Goal: Find specific page/section: Find specific page/section

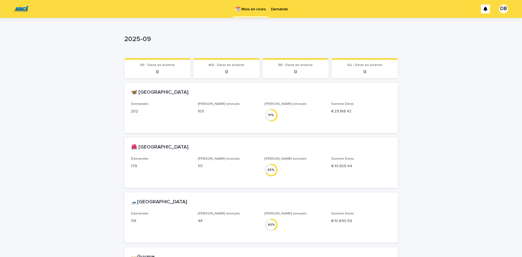
click at [278, 11] on p "Demande" at bounding box center [279, 6] width 17 height 12
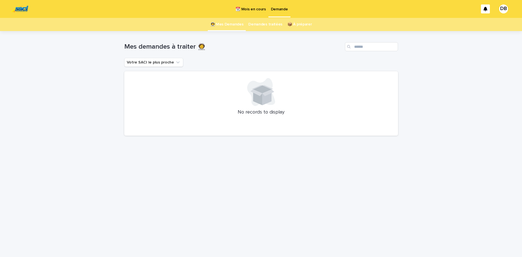
click at [250, 6] on p "📆 Mois en cours" at bounding box center [250, 6] width 30 height 12
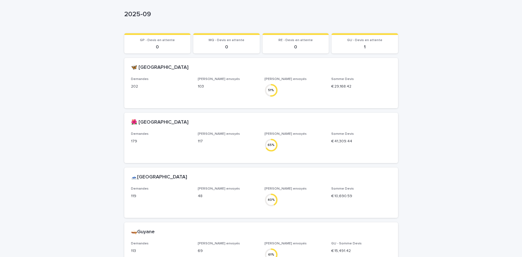
scroll to position [47, 0]
